Goal: Information Seeking & Learning: Find specific fact

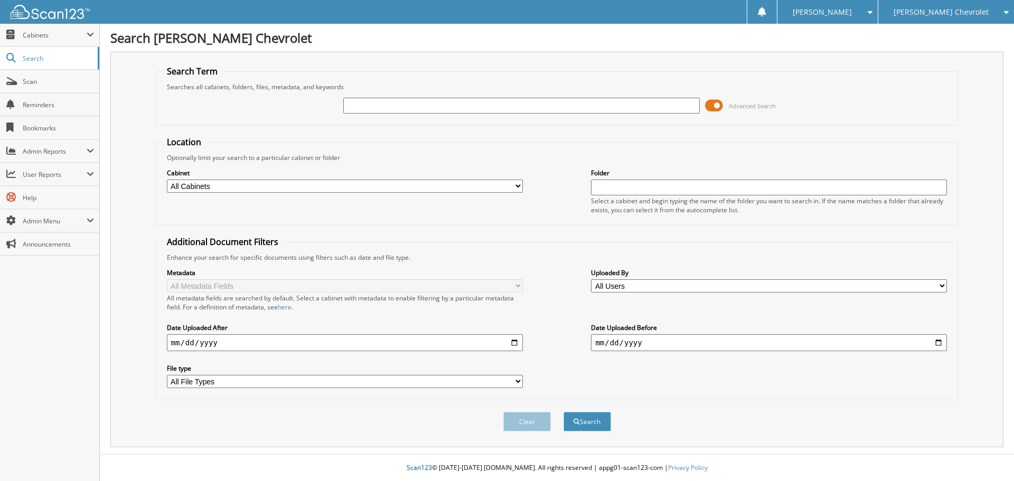
click at [374, 108] on input "text" at bounding box center [521, 106] width 356 height 16
type input "t116848a"
click at [564, 412] on button "Search" at bounding box center [588, 422] width 48 height 20
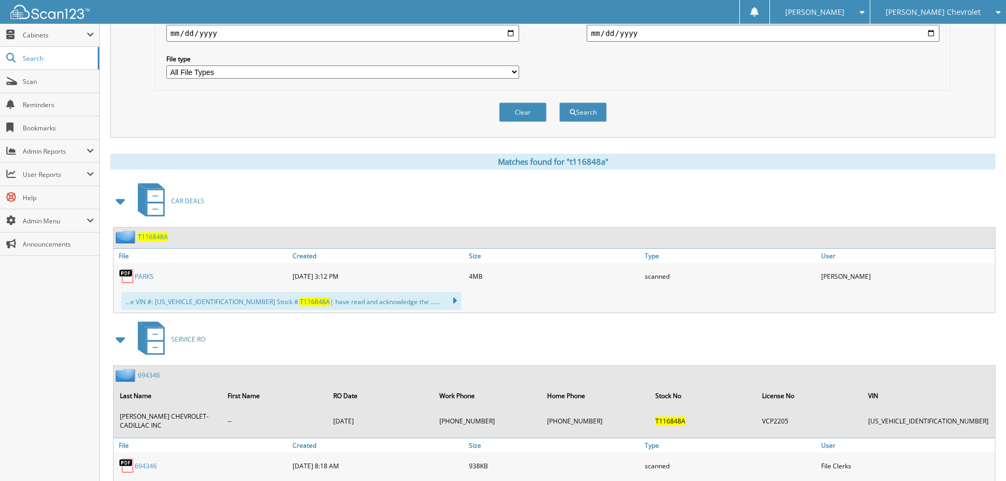
scroll to position [363, 0]
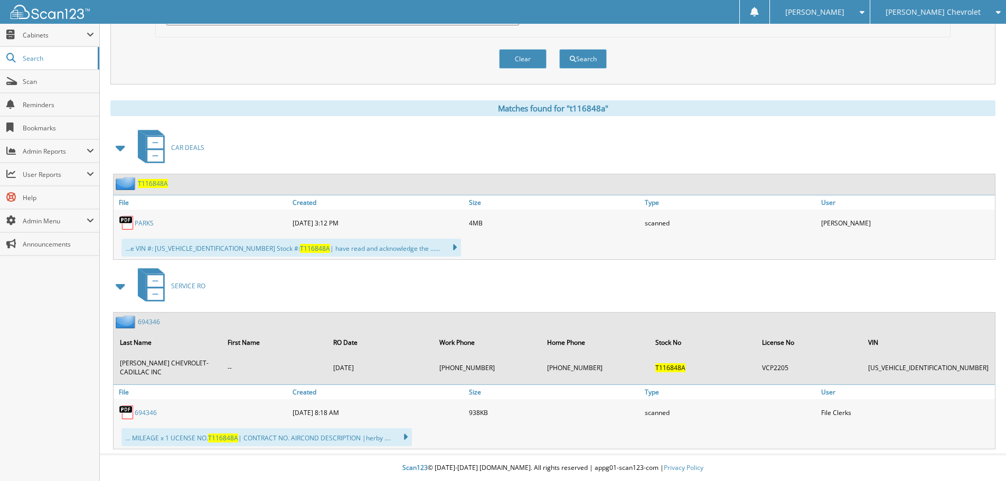
click at [152, 185] on span "T116848A" at bounding box center [153, 183] width 30 height 9
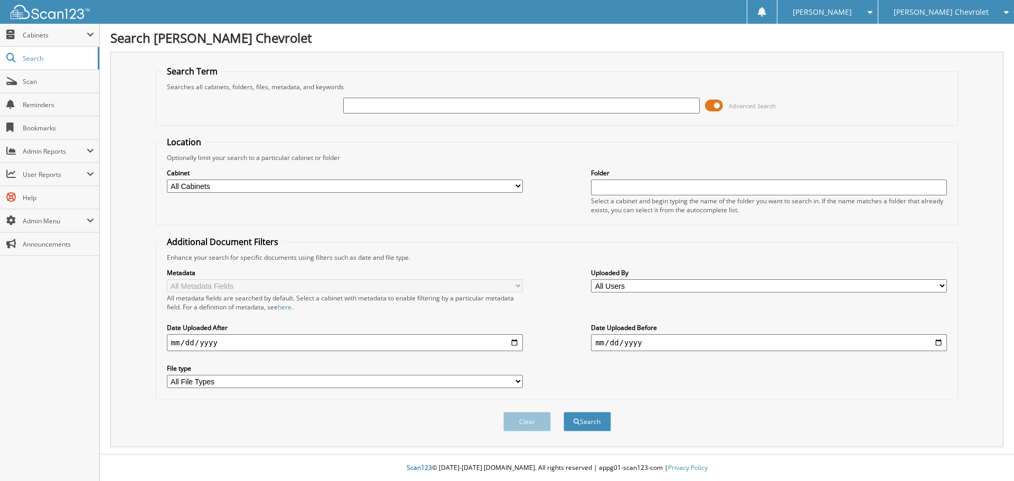
click at [373, 104] on input "text" at bounding box center [521, 106] width 356 height 16
type input "t127108"
click at [564, 412] on button "Search" at bounding box center [588, 422] width 48 height 20
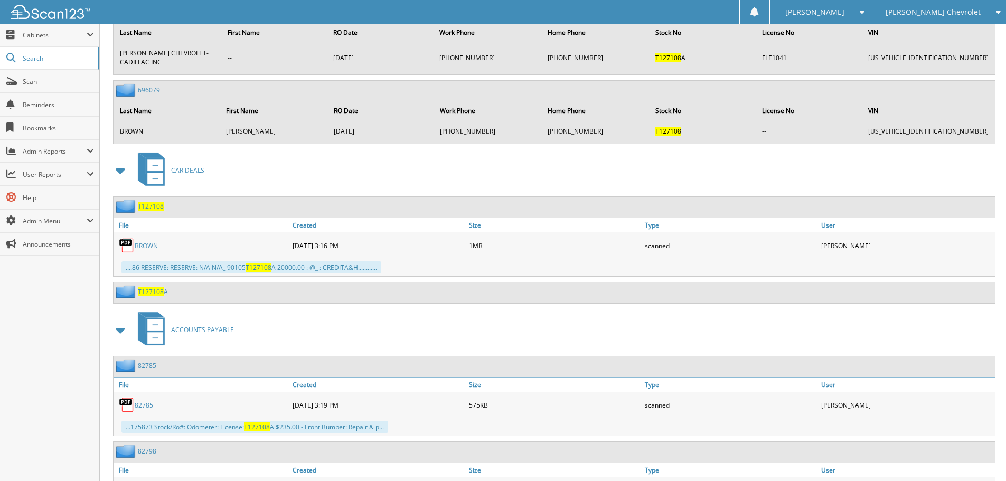
scroll to position [898, 0]
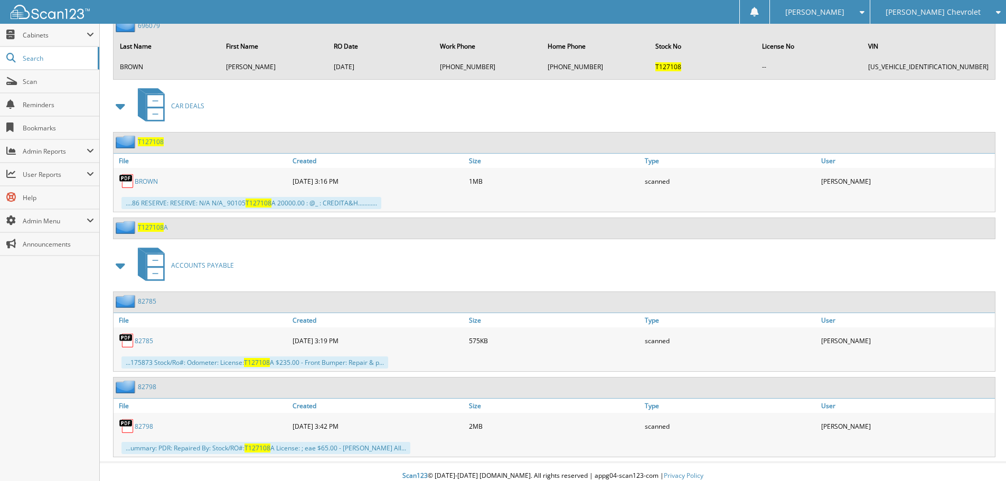
click at [142, 184] on link "BROWN" at bounding box center [146, 181] width 23 height 9
click at [146, 142] on span "T127108" at bounding box center [151, 141] width 26 height 9
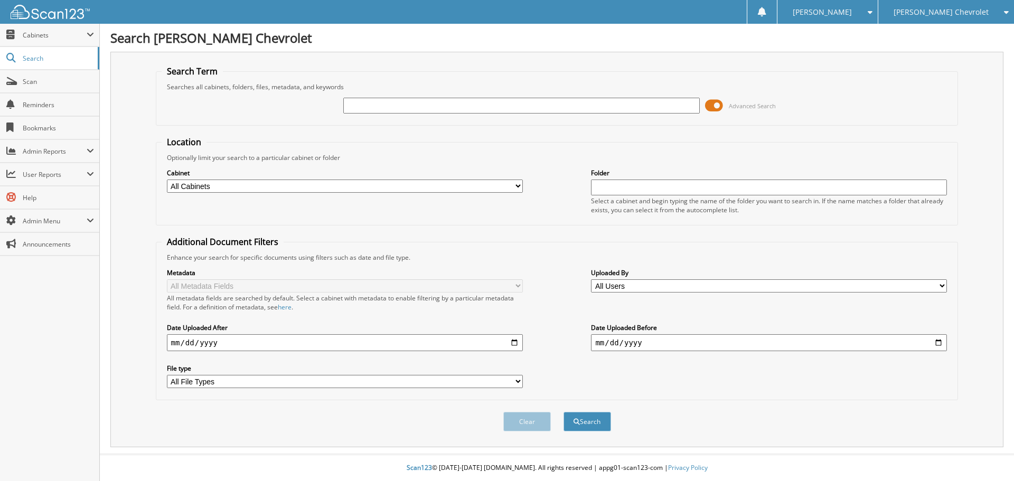
click at [359, 104] on input "text" at bounding box center [521, 106] width 356 height 16
type input "z225273b"
click at [564, 412] on button "Search" at bounding box center [588, 422] width 48 height 20
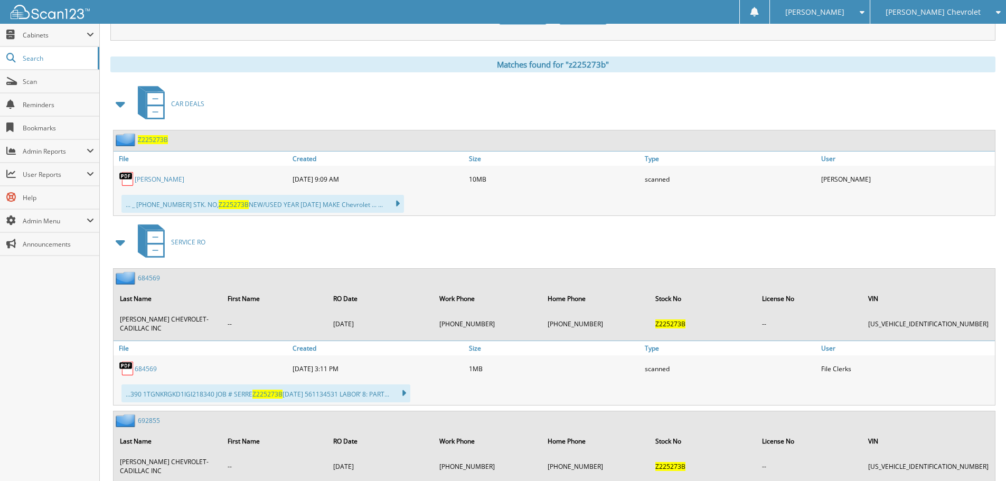
scroll to position [423, 0]
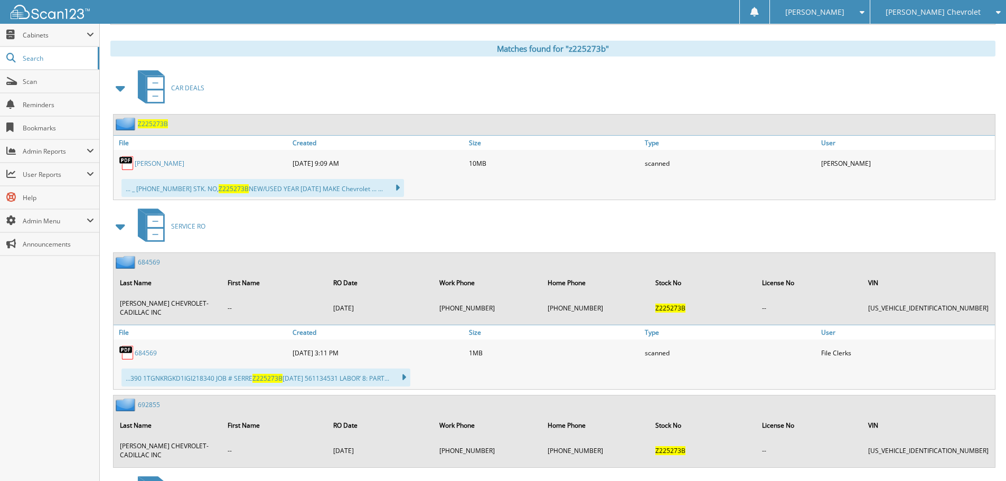
click at [152, 127] on span "Z225273B" at bounding box center [153, 123] width 30 height 9
